Goal: Task Accomplishment & Management: Manage account settings

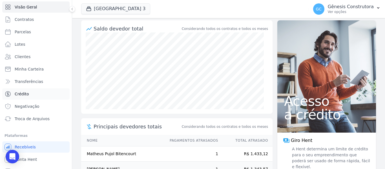
scroll to position [24, 0]
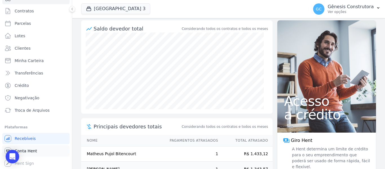
click at [31, 148] on span "Conta Hent" at bounding box center [26, 151] width 22 height 6
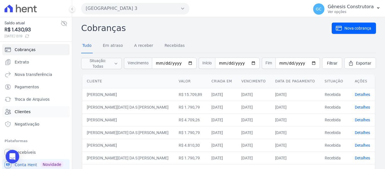
click at [30, 108] on link "Clientes" at bounding box center [35, 111] width 67 height 11
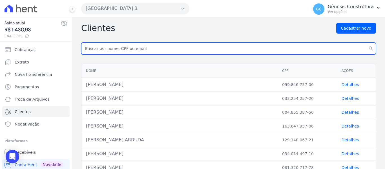
click at [117, 50] on input "text" at bounding box center [228, 49] width 294 height 12
paste input "[PERSON_NAME] CENCI"
type input "[PERSON_NAME] CENCI"
click at [365, 43] on button "search" at bounding box center [370, 49] width 10 height 12
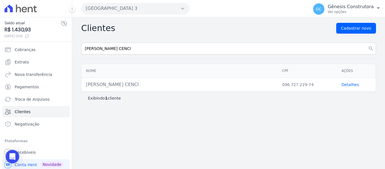
click at [346, 84] on link "Detalhes" at bounding box center [349, 84] width 17 height 5
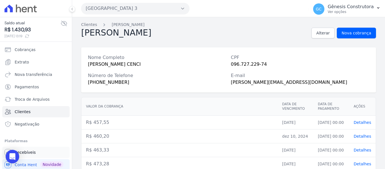
click at [35, 154] on link "Recebíveis" at bounding box center [35, 151] width 67 height 11
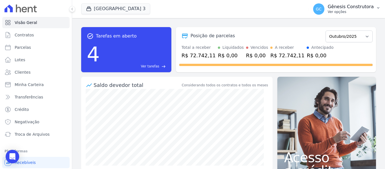
click at [356, 10] on div "Gênesis Construtora Ver opções" at bounding box center [350, 9] width 46 height 10
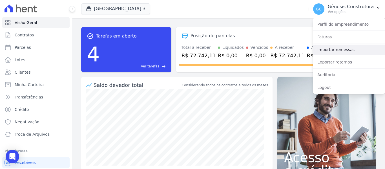
click at [330, 53] on link "Importar remessas" at bounding box center [348, 49] width 72 height 10
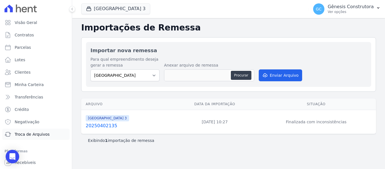
click at [30, 135] on span "Troca de Arquivos" at bounding box center [32, 134] width 35 height 6
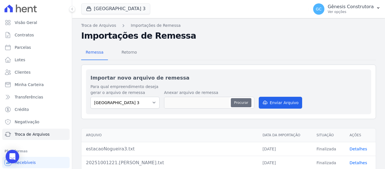
click at [237, 104] on button "Procurar" at bounding box center [241, 102] width 20 height 9
type input "20251013222"
click at [276, 103] on button "Enviar Arquivo" at bounding box center [279, 103] width 43 height 12
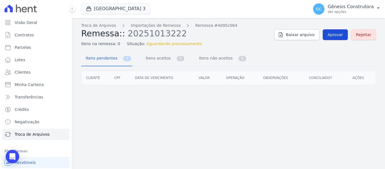
click at [332, 35] on span "Aprovar" at bounding box center [334, 35] width 15 height 6
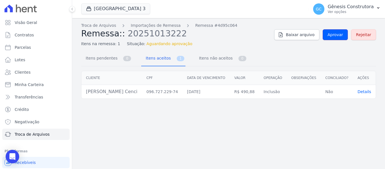
click at [332, 35] on span "Aprovar" at bounding box center [334, 35] width 15 height 6
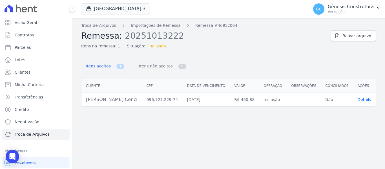
drag, startPoint x: 360, startPoint y: 103, endPoint x: 363, endPoint y: 100, distance: 4.2
click at [361, 102] on td "Details" at bounding box center [363, 100] width 23 height 14
click at [363, 99] on span "Details" at bounding box center [364, 99] width 14 height 5
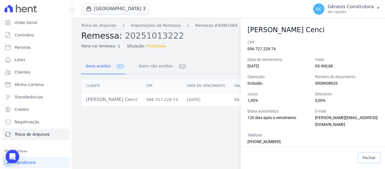
click at [366, 156] on span "Fechar" at bounding box center [368, 158] width 13 height 6
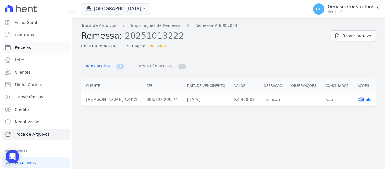
click at [39, 43] on link "Parcelas" at bounding box center [35, 47] width 67 height 11
select select
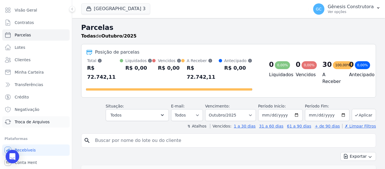
scroll to position [24, 0]
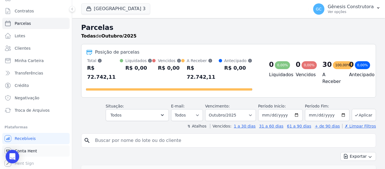
click at [30, 149] on span "Conta Hent" at bounding box center [26, 151] width 22 height 6
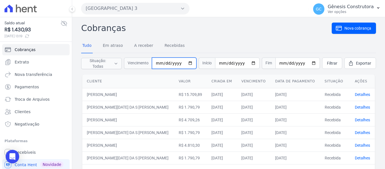
click at [160, 63] on input "date" at bounding box center [174, 62] width 44 height 11
type input "[DATE]"
click at [328, 60] on span "Filtrar" at bounding box center [332, 63] width 10 height 6
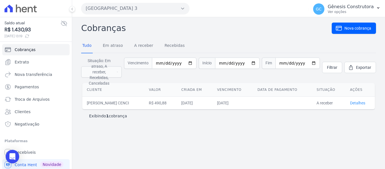
click at [353, 100] on link "Detalhes" at bounding box center [357, 102] width 15 height 5
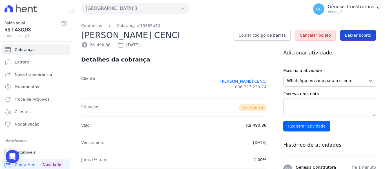
click at [353, 37] on span "Baixar boleto" at bounding box center [358, 35] width 26 height 6
